Goal: Information Seeking & Learning: Learn about a topic

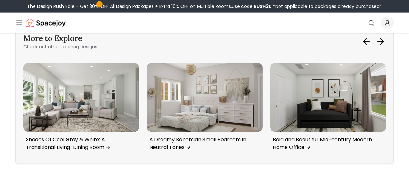
scroll to position [3090, 0]
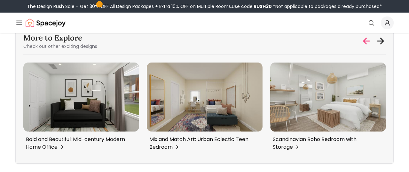
click at [327, 41] on icon at bounding box center [367, 41] width 6 height 0
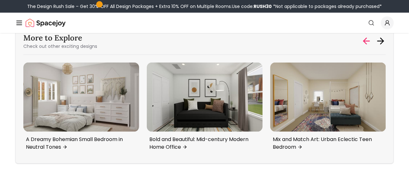
click at [327, 41] on icon at bounding box center [367, 41] width 6 height 0
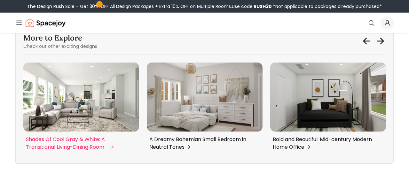
click at [87, 92] on img "5 / 6" at bounding box center [81, 97] width 116 height 69
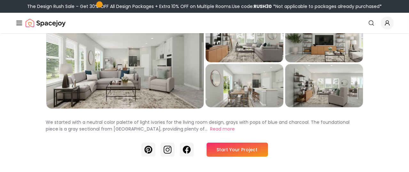
scroll to position [55, 0]
